Goal: Task Accomplishment & Management: Complete application form

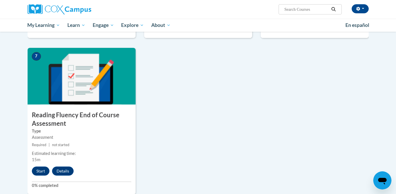
scroll to position [405, 0]
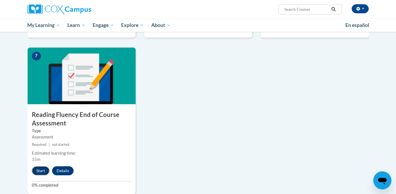
click at [41, 173] on button "Start" at bounding box center [41, 171] width 18 height 9
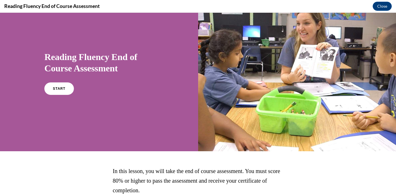
scroll to position [18, 0]
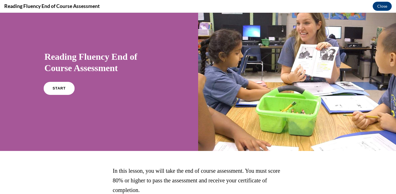
click at [66, 90] on link "START" at bounding box center [59, 88] width 31 height 13
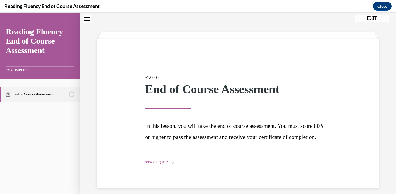
scroll to position [34, 0]
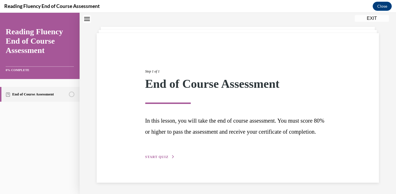
click at [160, 157] on span "START QUIZ" at bounding box center [156, 157] width 23 height 4
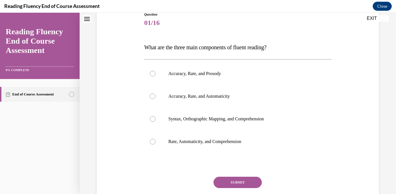
scroll to position [70, 0]
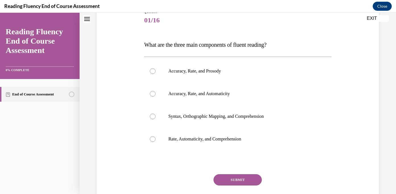
click at [302, 72] on p "Accuracy, Rate, and Prosody" at bounding box center [242, 71] width 149 height 6
click at [155, 72] on input "Accuracy, Rate, and Prosody" at bounding box center [153, 71] width 6 height 6
radio input "true"
click at [239, 178] on button "SUBMIT" at bounding box center [237, 180] width 48 height 11
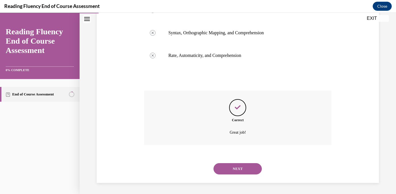
scroll to position [154, 0]
click at [246, 168] on button "NEXT" at bounding box center [237, 168] width 48 height 11
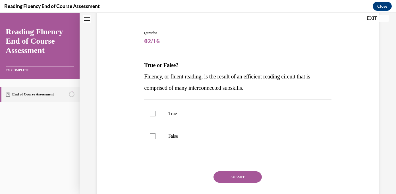
scroll to position [48, 0]
click at [152, 111] on label "True" at bounding box center [237, 114] width 187 height 23
click at [152, 111] on input "True" at bounding box center [153, 114] width 6 height 6
checkbox input "true"
click at [233, 175] on button "SUBMIT" at bounding box center [237, 177] width 48 height 11
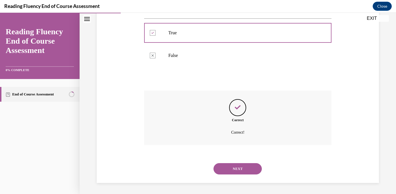
scroll to position [130, 0]
click at [241, 167] on button "NEXT" at bounding box center [237, 168] width 48 height 11
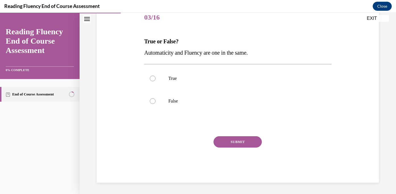
scroll to position [63, 0]
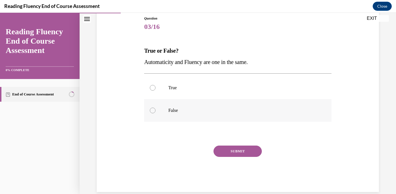
click at [152, 109] on div at bounding box center [153, 111] width 6 height 6
click at [152, 109] on input "False" at bounding box center [153, 111] width 6 height 6
radio input "true"
click at [232, 151] on button "SUBMIT" at bounding box center [237, 151] width 48 height 11
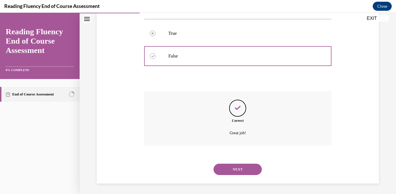
scroll to position [118, 0]
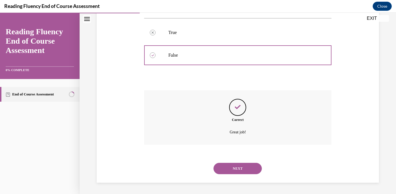
click at [239, 164] on button "NEXT" at bounding box center [237, 168] width 48 height 11
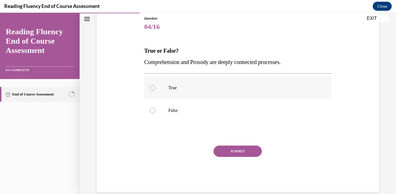
click at [156, 87] on label "True" at bounding box center [237, 88] width 187 height 23
click at [155, 87] on input "True" at bounding box center [153, 88] width 6 height 6
radio input "true"
click at [233, 151] on button "SUBMIT" at bounding box center [237, 151] width 48 height 11
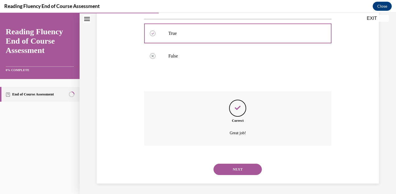
scroll to position [118, 0]
click at [236, 166] on button "NEXT" at bounding box center [237, 168] width 48 height 11
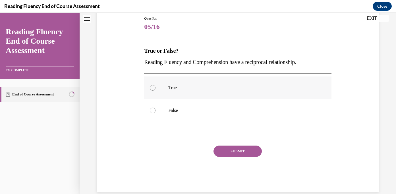
click at [154, 86] on div at bounding box center [153, 88] width 6 height 6
click at [154, 86] on input "True" at bounding box center [153, 88] width 6 height 6
radio input "true"
click at [236, 153] on button "SUBMIT" at bounding box center [237, 151] width 48 height 11
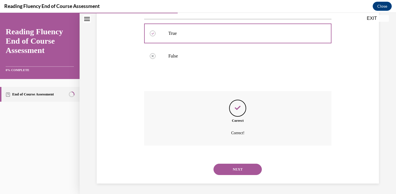
scroll to position [118, 0]
click at [238, 169] on button "NEXT" at bounding box center [237, 168] width 48 height 11
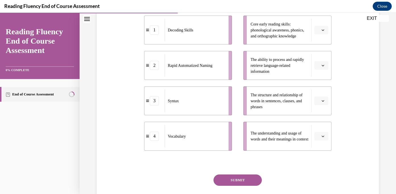
scroll to position [110, 0]
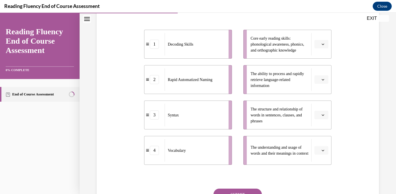
click at [321, 117] on icon "button" at bounding box center [322, 115] width 3 height 3
click at [320, 171] on div "3" at bounding box center [320, 173] width 14 height 11
click at [323, 155] on button "button" at bounding box center [321, 151] width 14 height 9
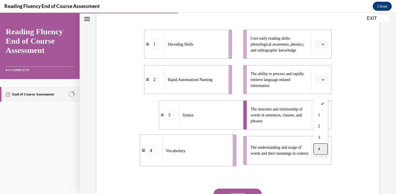
click at [323, 149] on div "4" at bounding box center [320, 149] width 14 height 11
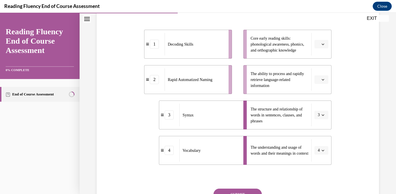
click at [322, 46] on icon "button" at bounding box center [322, 44] width 3 height 3
click at [318, 78] on span "1" at bounding box center [319, 80] width 2 height 5
click at [324, 84] on button "button" at bounding box center [321, 80] width 14 height 9
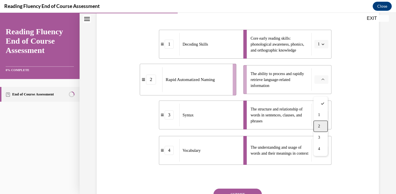
click at [320, 127] on div "2" at bounding box center [320, 126] width 14 height 11
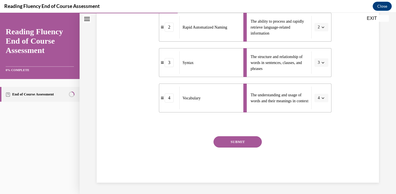
click at [254, 142] on button "SUBMIT" at bounding box center [237, 142] width 48 height 11
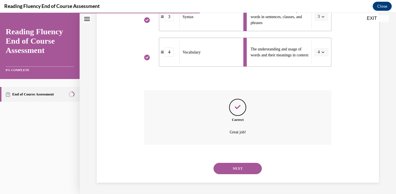
scroll to position [219, 0]
click at [245, 171] on button "NEXT" at bounding box center [237, 168] width 48 height 11
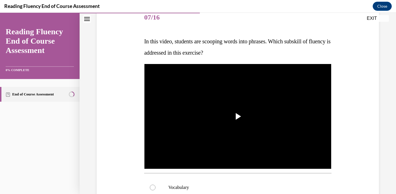
scroll to position [72, 0]
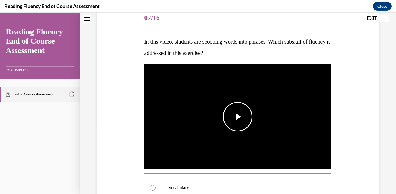
click at [237, 117] on span "Video player" at bounding box center [237, 117] width 0 height 0
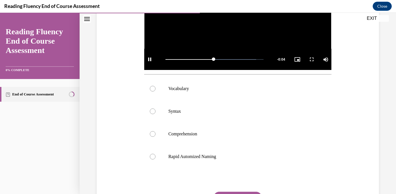
scroll to position [164, 0]
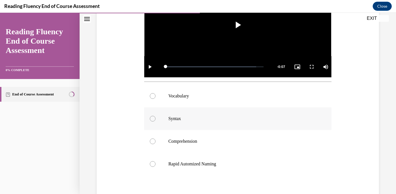
click at [175, 116] on label "Syntax" at bounding box center [237, 119] width 187 height 23
click at [155, 116] on input "Syntax" at bounding box center [153, 119] width 6 height 6
radio input "true"
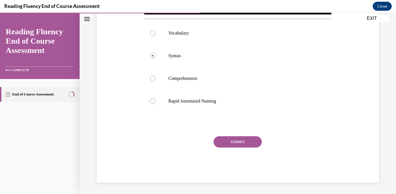
click at [238, 141] on button "SUBMIT" at bounding box center [237, 142] width 48 height 11
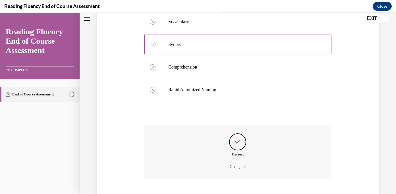
scroll to position [273, 0]
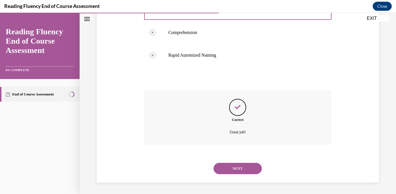
click at [239, 166] on button "NEXT" at bounding box center [237, 168] width 48 height 11
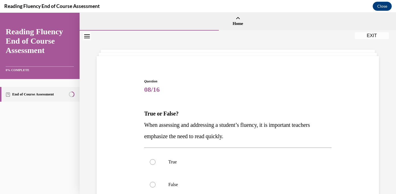
scroll to position [84, 0]
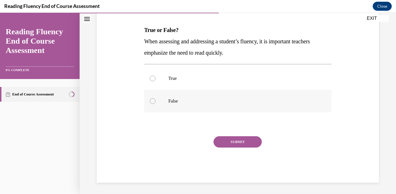
click at [205, 109] on label "False" at bounding box center [237, 101] width 187 height 23
click at [155, 104] on input "False" at bounding box center [153, 102] width 6 height 6
radio input "true"
click at [235, 144] on button "SUBMIT" at bounding box center [237, 142] width 48 height 11
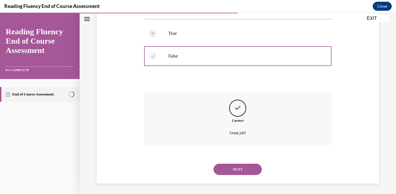
scroll to position [130, 0]
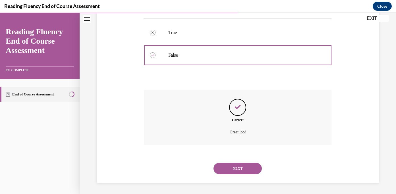
click at [238, 167] on button "NEXT" at bounding box center [237, 168] width 48 height 11
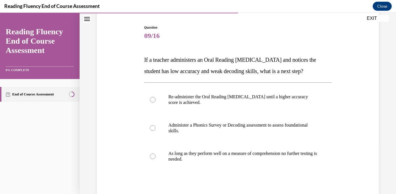
scroll to position [53, 0]
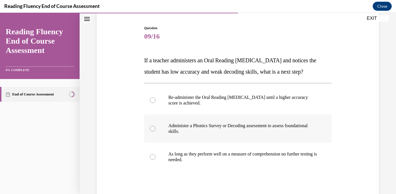
click at [235, 127] on p "Administer a Phonics Survey or Decoding assessment to assess foundational skill…" at bounding box center [242, 128] width 149 height 11
click at [155, 127] on input "Administer a Phonics Survey or Decoding assessment to assess foundational skill…" at bounding box center [153, 129] width 6 height 6
radio input "true"
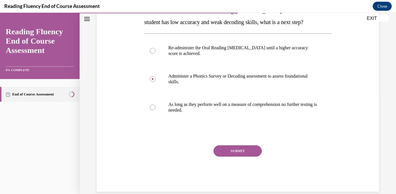
click at [239, 148] on button "SUBMIT" at bounding box center [237, 151] width 48 height 11
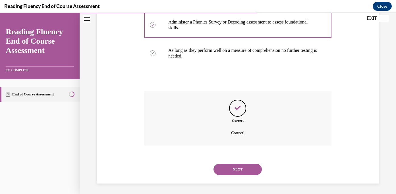
scroll to position [158, 0]
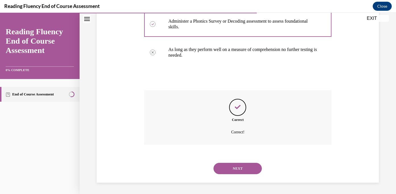
click at [240, 162] on div "NEXT" at bounding box center [237, 169] width 187 height 23
click at [239, 169] on button "NEXT" at bounding box center [237, 168] width 48 height 11
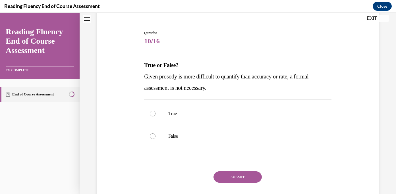
scroll to position [48, 0]
click at [162, 138] on label "False" at bounding box center [237, 137] width 187 height 23
click at [155, 138] on input "False" at bounding box center [153, 137] width 6 height 6
radio input "true"
click at [231, 175] on button "SUBMIT" at bounding box center [237, 177] width 48 height 11
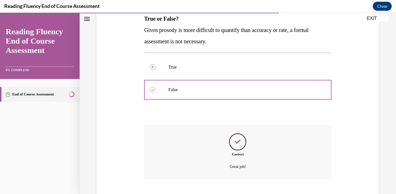
scroll to position [130, 0]
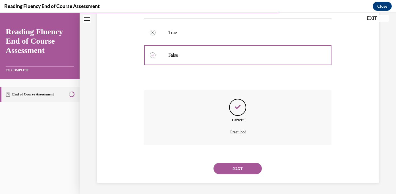
click at [235, 167] on button "NEXT" at bounding box center [237, 168] width 48 height 11
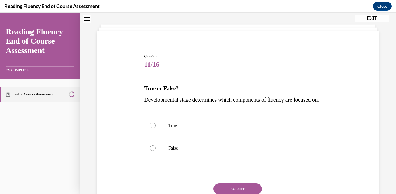
scroll to position [40, 0]
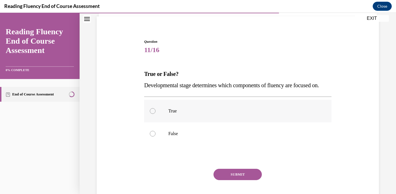
click at [202, 123] on label "True" at bounding box center [237, 111] width 187 height 23
click at [155, 114] on input "True" at bounding box center [153, 111] width 6 height 6
radio input "true"
click at [227, 181] on button "SUBMIT" at bounding box center [237, 174] width 48 height 11
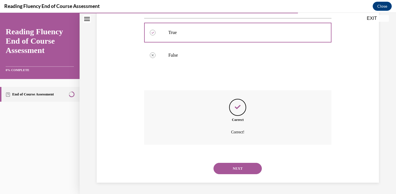
scroll to position [130, 0]
click at [234, 169] on button "NEXT" at bounding box center [237, 168] width 48 height 11
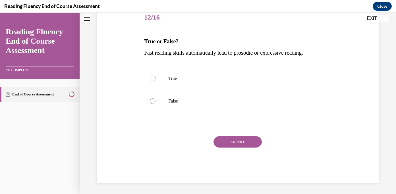
scroll to position [63, 0]
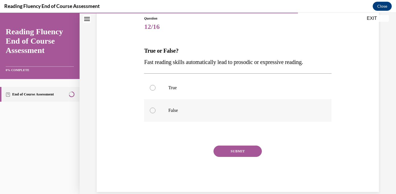
click at [256, 104] on label "False" at bounding box center [237, 110] width 187 height 23
click at [155, 108] on input "False" at bounding box center [153, 111] width 6 height 6
radio input "true"
click at [247, 152] on button "SUBMIT" at bounding box center [237, 151] width 48 height 11
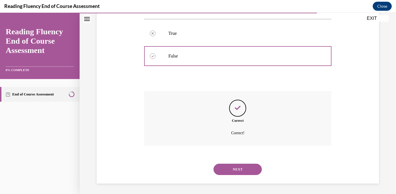
scroll to position [118, 0]
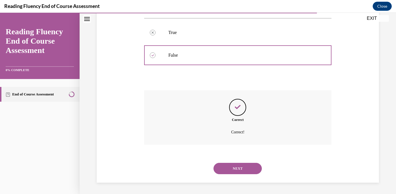
click at [243, 169] on button "NEXT" at bounding box center [237, 168] width 48 height 11
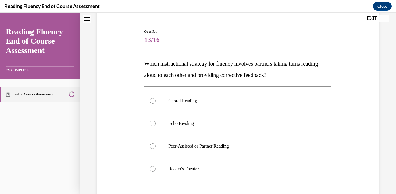
scroll to position [55, 0]
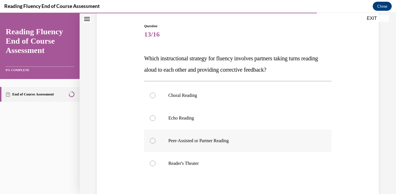
click at [211, 145] on label "Peer-Assisted or Partner Reading" at bounding box center [237, 141] width 187 height 23
click at [155, 144] on input "Peer-Assisted or Partner Reading" at bounding box center [153, 141] width 6 height 6
radio input "true"
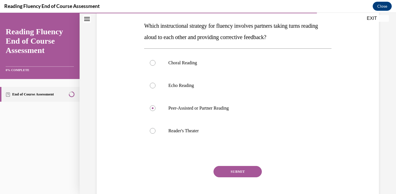
click at [231, 171] on button "SUBMIT" at bounding box center [237, 171] width 48 height 11
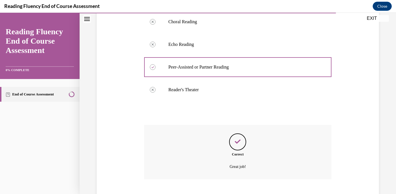
scroll to position [164, 0]
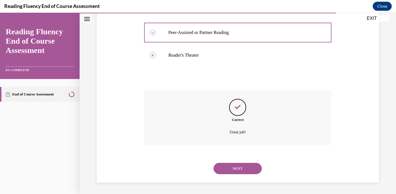
click at [242, 168] on button "NEXT" at bounding box center [237, 168] width 48 height 11
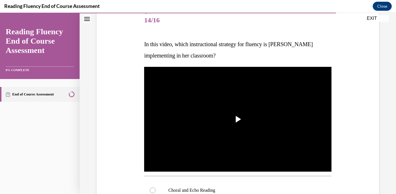
scroll to position [72, 0]
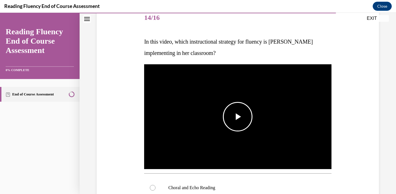
click at [237, 117] on span "Video player" at bounding box center [237, 117] width 0 height 0
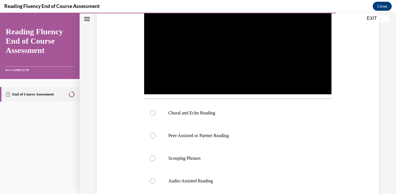
scroll to position [147, 0]
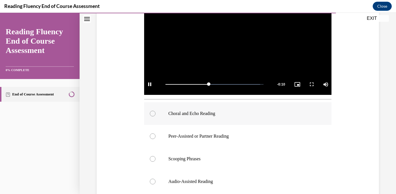
click at [222, 114] on p "Choral and Echo Reading" at bounding box center [242, 114] width 149 height 6
click at [155, 114] on input "Choral and Echo Reading" at bounding box center [153, 114] width 6 height 6
radio input "true"
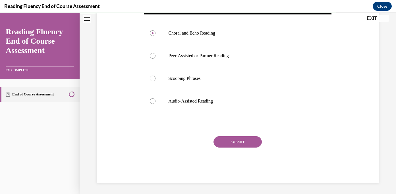
click at [230, 143] on button "SUBMIT" at bounding box center [237, 142] width 48 height 11
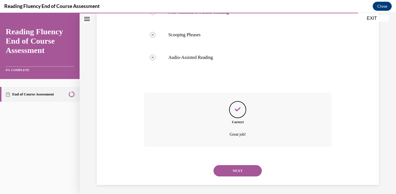
scroll to position [273, 0]
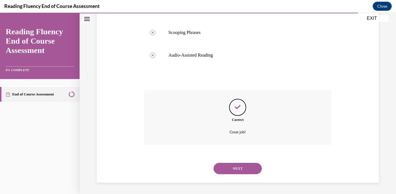
click at [245, 170] on button "NEXT" at bounding box center [237, 168] width 48 height 11
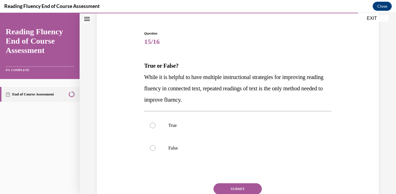
scroll to position [54, 0]
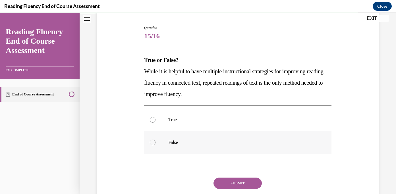
click at [264, 145] on p "False" at bounding box center [242, 143] width 149 height 6
click at [155, 145] on input "False" at bounding box center [153, 143] width 6 height 6
radio input "true"
click at [238, 185] on button "SUBMIT" at bounding box center [237, 183] width 48 height 11
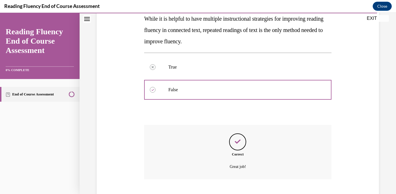
scroll to position [141, 0]
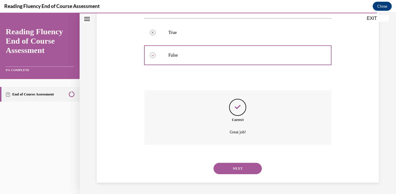
click at [245, 172] on button "NEXT" at bounding box center [237, 168] width 48 height 11
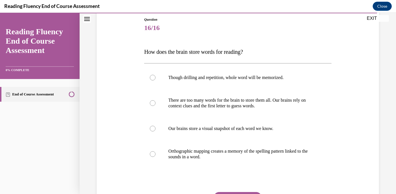
scroll to position [60, 0]
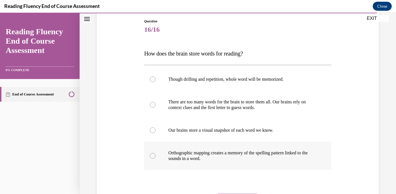
click at [271, 160] on p "Orthographic mapping creates a memory of the spelling pattern linked to the sou…" at bounding box center [242, 155] width 149 height 11
click at [155, 159] on input "Orthographic mapping creates a memory of the spelling pattern linked to the sou…" at bounding box center [153, 156] width 6 height 6
radio input "true"
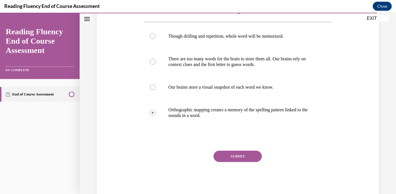
click at [244, 159] on button "SUBMIT" at bounding box center [237, 156] width 48 height 11
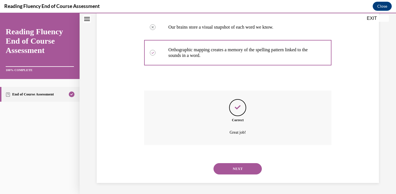
scroll to position [164, 0]
click at [244, 175] on div "NEXT" at bounding box center [237, 169] width 187 height 23
click at [244, 171] on button "NEXT" at bounding box center [237, 168] width 48 height 11
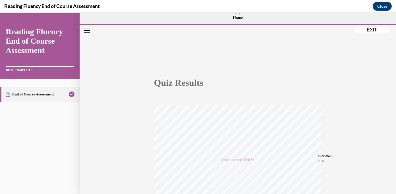
scroll to position [5, 0]
click at [375, 30] on button "EXIT" at bounding box center [371, 30] width 34 height 7
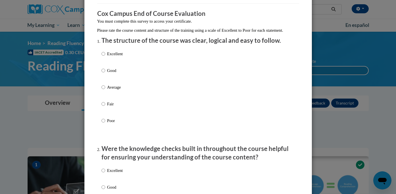
scroll to position [44, 0]
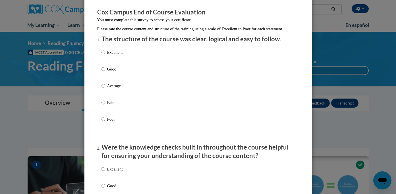
click at [128, 77] on div "Excellent Good Average Fair Poor" at bounding box center [197, 93] width 193 height 93
click at [103, 72] on input "Good" at bounding box center [103, 69] width 4 height 6
radio input "true"
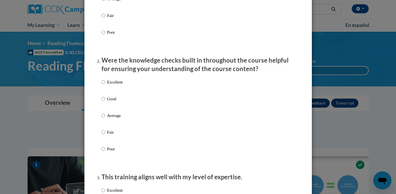
scroll to position [132, 0]
click at [107, 102] on p "Good" at bounding box center [115, 99] width 16 height 6
click at [105, 102] on input "Good" at bounding box center [103, 99] width 4 height 6
radio input "true"
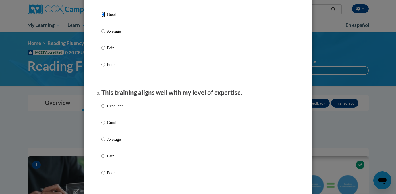
scroll to position [221, 0]
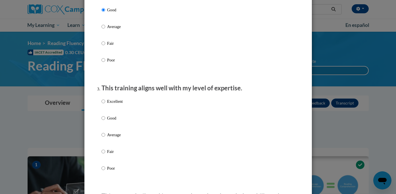
click at [108, 122] on p "Good" at bounding box center [115, 118] width 16 height 6
click at [105, 122] on input "Good" at bounding box center [103, 118] width 4 height 6
radio input "true"
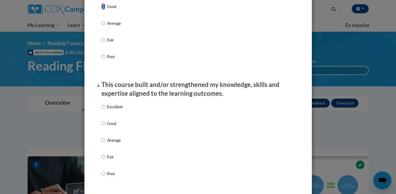
scroll to position [331, 0]
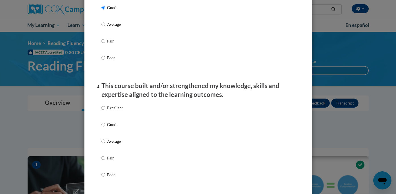
click at [108, 128] on p "Good" at bounding box center [115, 125] width 16 height 6
click at [105, 128] on input "Good" at bounding box center [103, 125] width 4 height 6
radio input "true"
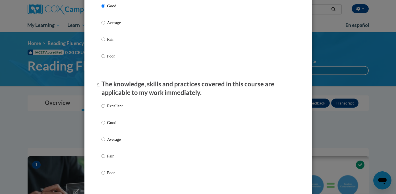
click at [107, 126] on p "Good" at bounding box center [115, 123] width 16 height 6
click at [105, 126] on input "Good" at bounding box center [103, 123] width 4 height 6
radio input "true"
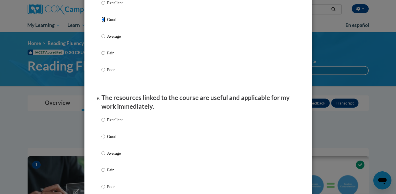
scroll to position [556, 0]
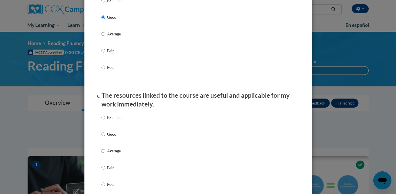
click at [108, 154] on p "Average" at bounding box center [115, 151] width 16 height 6
click at [105, 154] on input "Average" at bounding box center [103, 151] width 4 height 6
radio input "true"
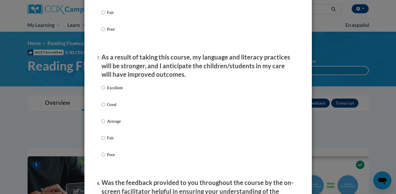
scroll to position [715, 0]
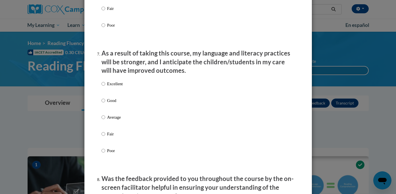
click at [113, 110] on label "Good" at bounding box center [111, 105] width 21 height 15
click at [105, 104] on input "Good" at bounding box center [103, 101] width 4 height 6
radio input "true"
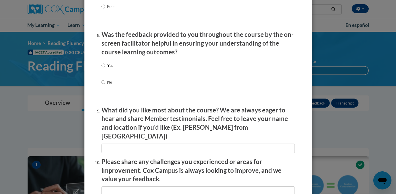
scroll to position [861, 0]
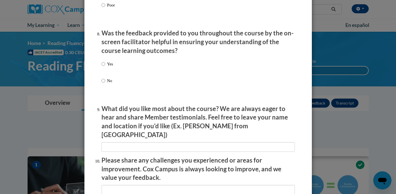
click at [108, 67] on p "Yes" at bounding box center [110, 64] width 6 height 6
click at [105, 67] on input "Yes" at bounding box center [103, 64] width 4 height 6
radio input "true"
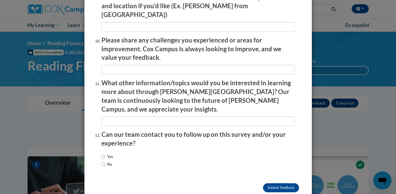
scroll to position [982, 0]
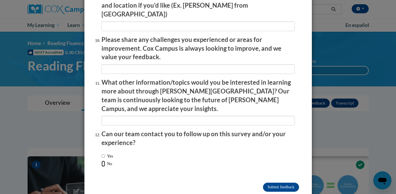
click at [104, 161] on input "No" at bounding box center [103, 164] width 4 height 6
radio input "true"
click at [287, 183] on input "Submit feedback" at bounding box center [281, 187] width 36 height 9
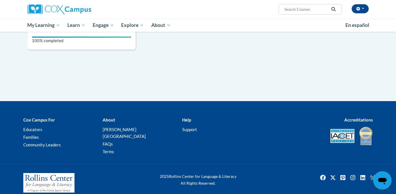
scroll to position [0, 0]
